Goal: Find contact information: Find contact information

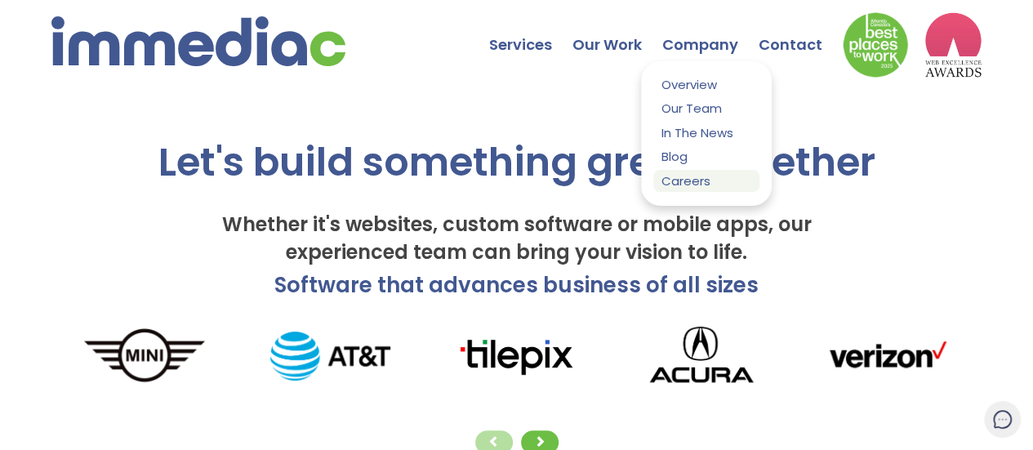
click at [676, 179] on link "Careers" at bounding box center [706, 181] width 106 height 22
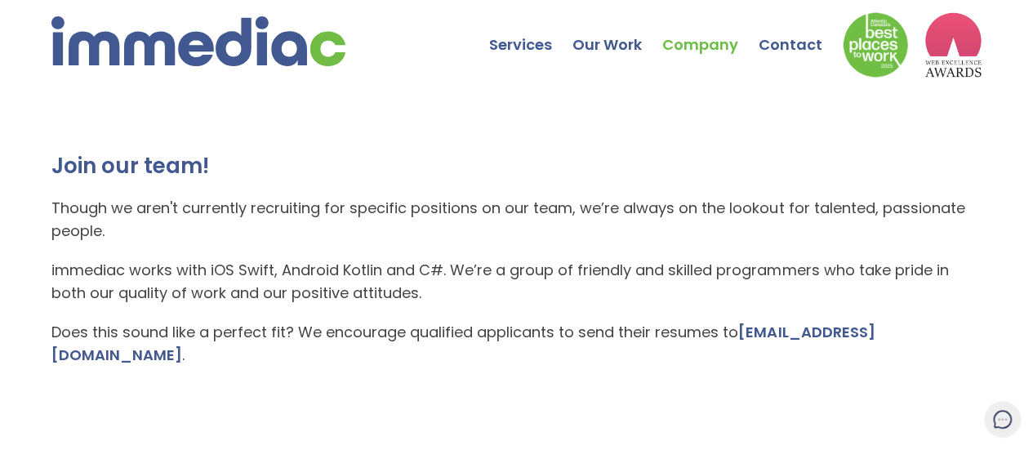
scroll to position [204, 0]
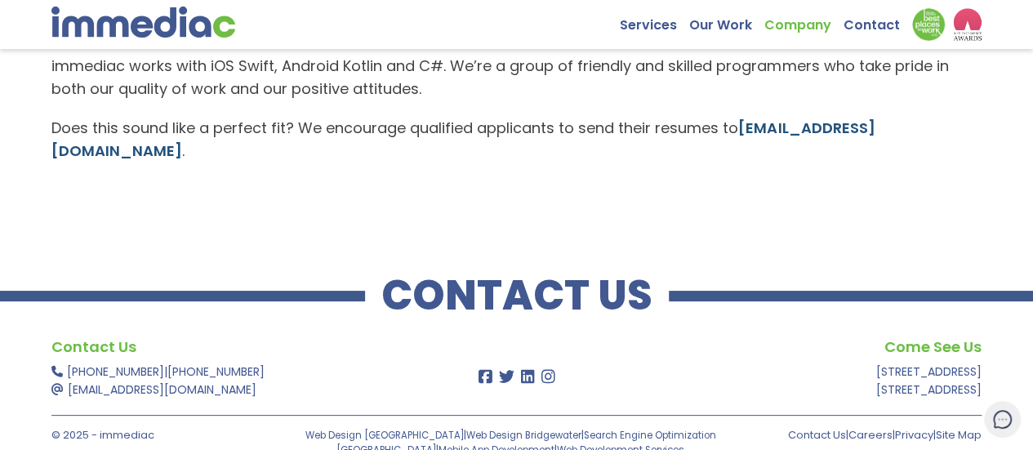
click at [785, 125] on link "careers@immediac.com" at bounding box center [462, 139] width 823 height 43
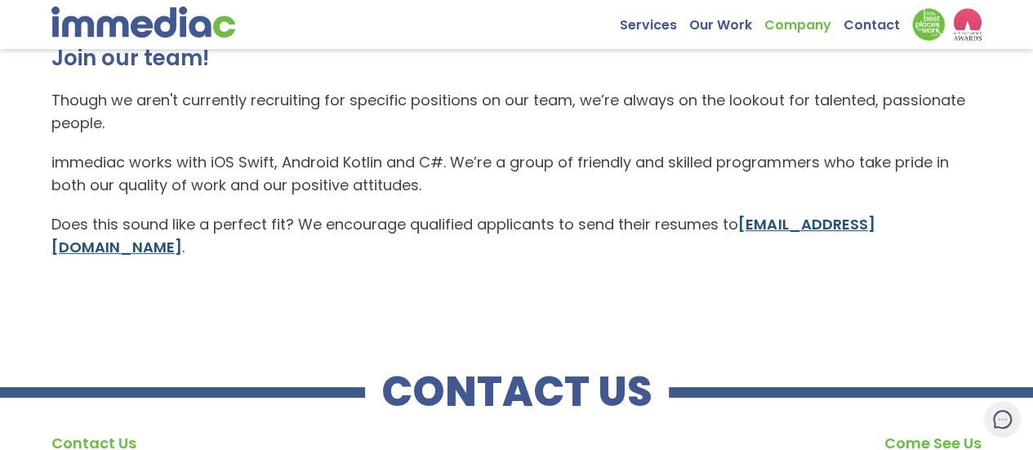
scroll to position [87, 0]
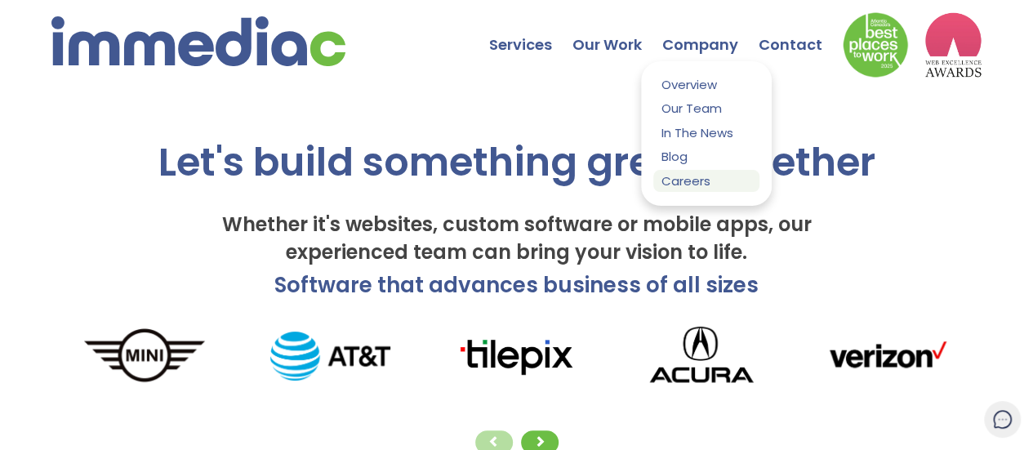
click at [708, 177] on link "Careers" at bounding box center [706, 181] width 106 height 22
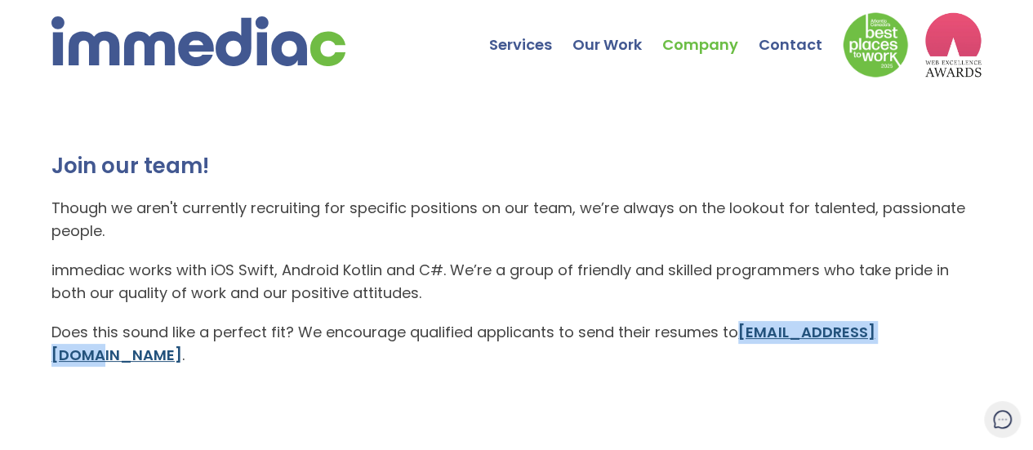
drag, startPoint x: 738, startPoint y: 327, endPoint x: 922, endPoint y: 331, distance: 184.5
click at [922, 331] on p "Does this sound like a perfect fit? We encourage qualified applicants to send t…" at bounding box center [516, 344] width 930 height 46
copy link "careers@immediac.com"
